Goal: Task Accomplishment & Management: Manage account settings

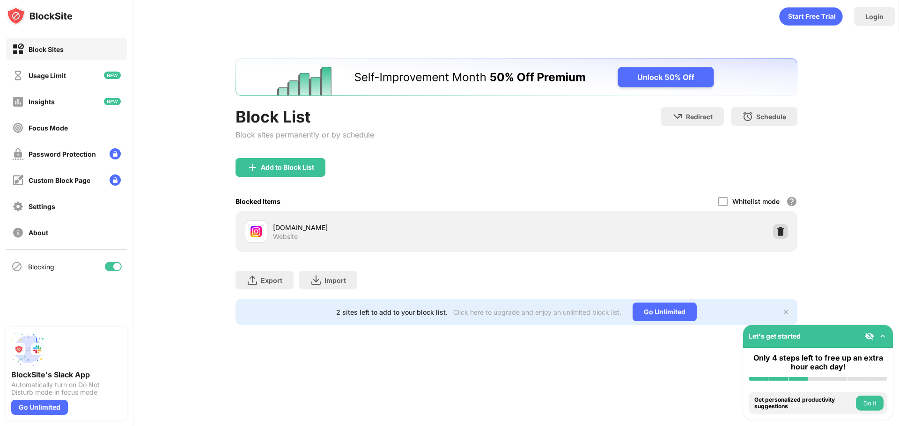
click at [781, 231] on img at bounding box center [780, 231] width 9 height 9
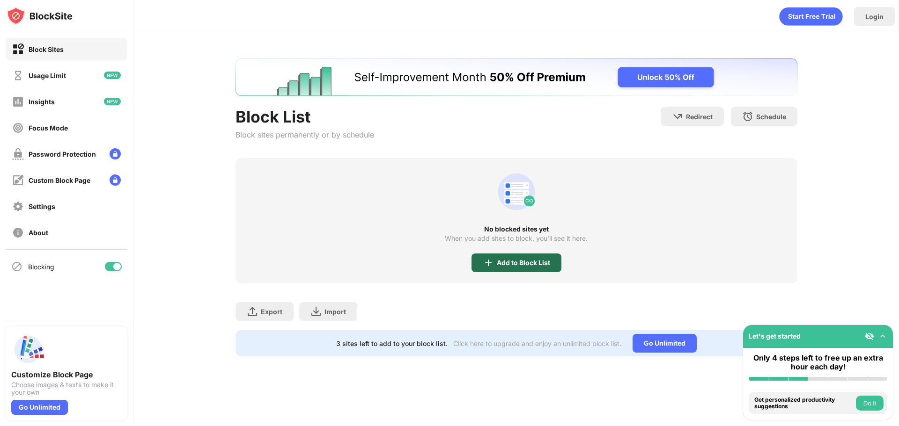
click at [537, 264] on div "Add to Block List" at bounding box center [523, 262] width 53 height 7
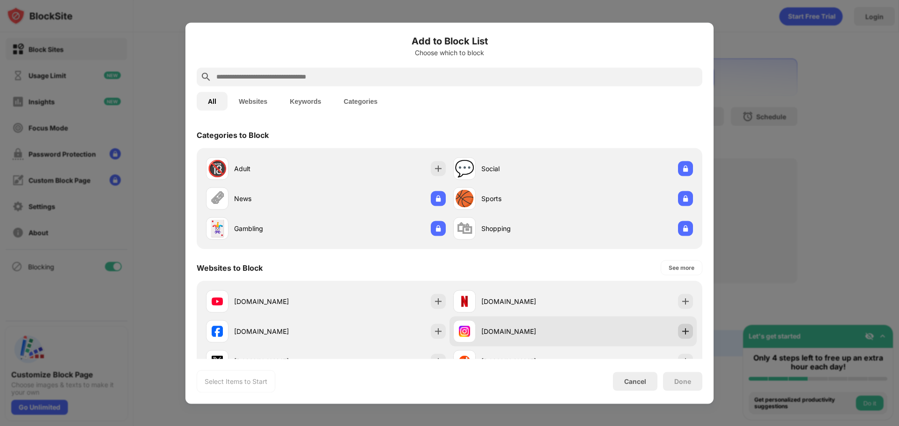
click at [681, 331] on img at bounding box center [685, 331] width 9 height 9
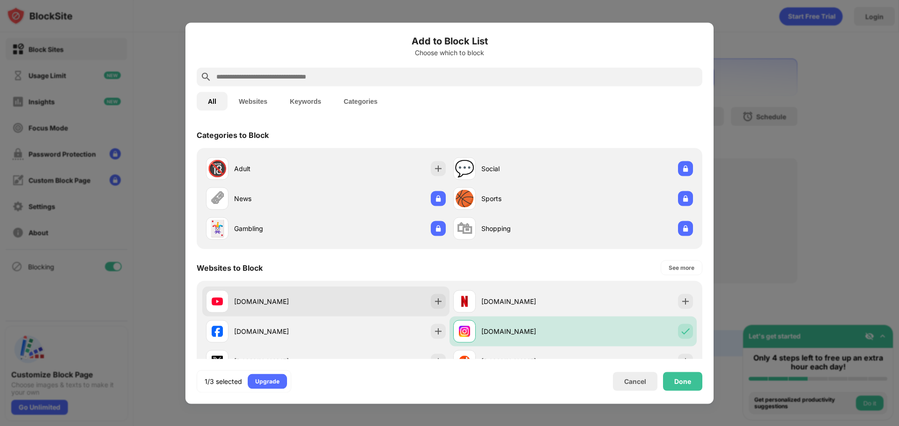
click at [440, 304] on div at bounding box center [438, 301] width 15 height 15
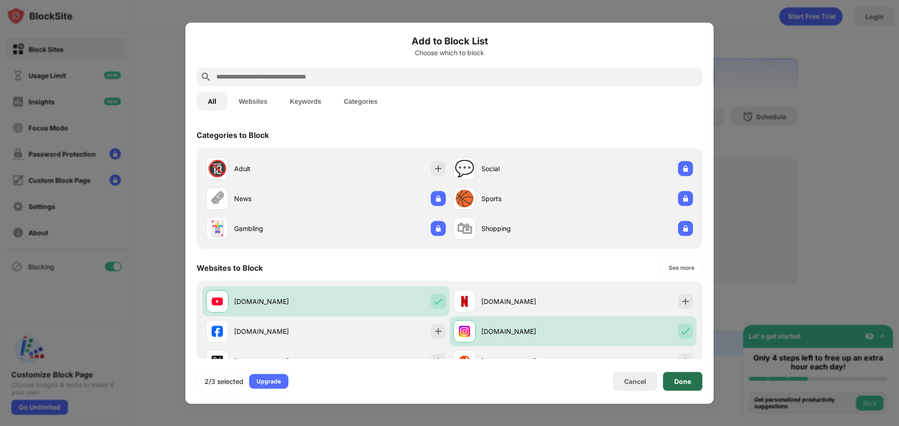
click at [685, 383] on div "Done" at bounding box center [682, 381] width 17 height 7
